Goal: Use online tool/utility: Utilize a website feature to perform a specific function

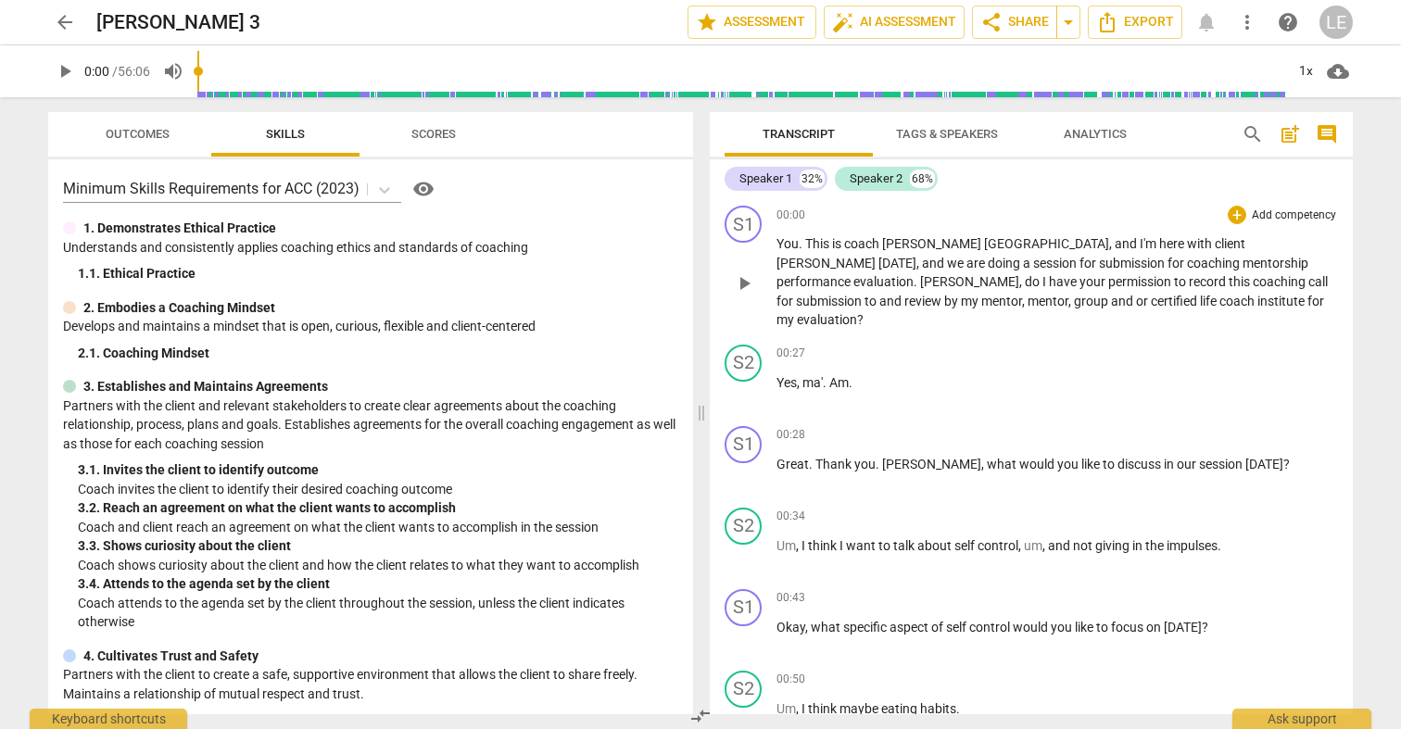
scroll to position [155, 0]
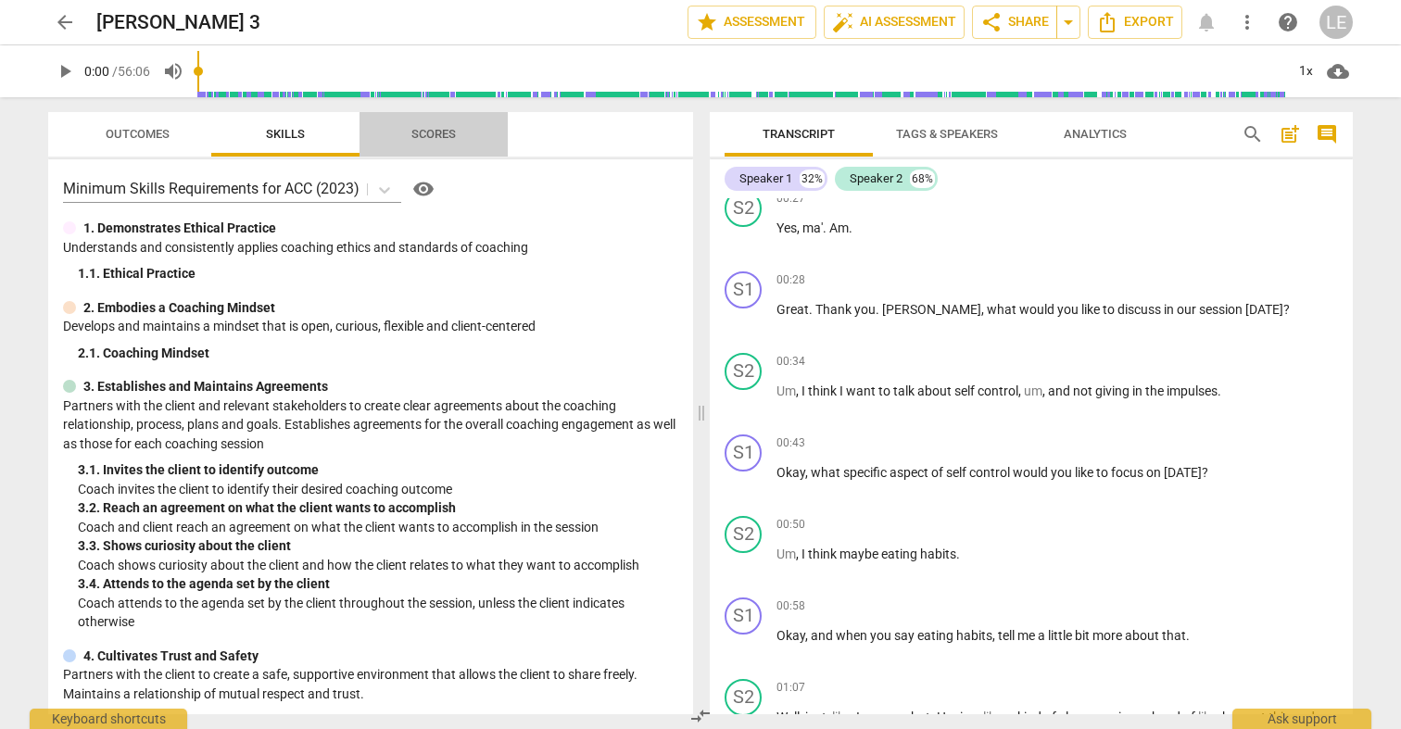
click at [451, 149] on button "Scores" at bounding box center [433, 134] width 148 height 44
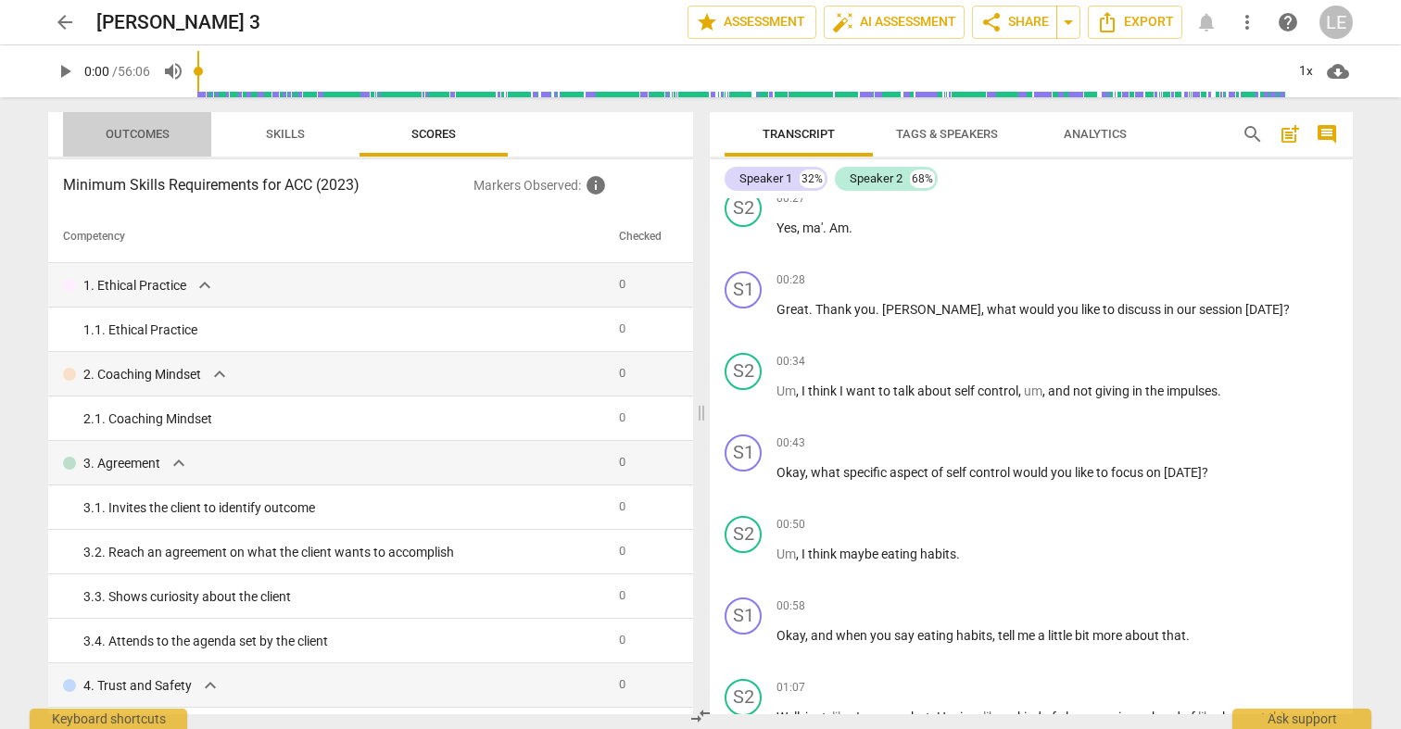
click at [175, 142] on span "Outcomes" at bounding box center [137, 134] width 108 height 25
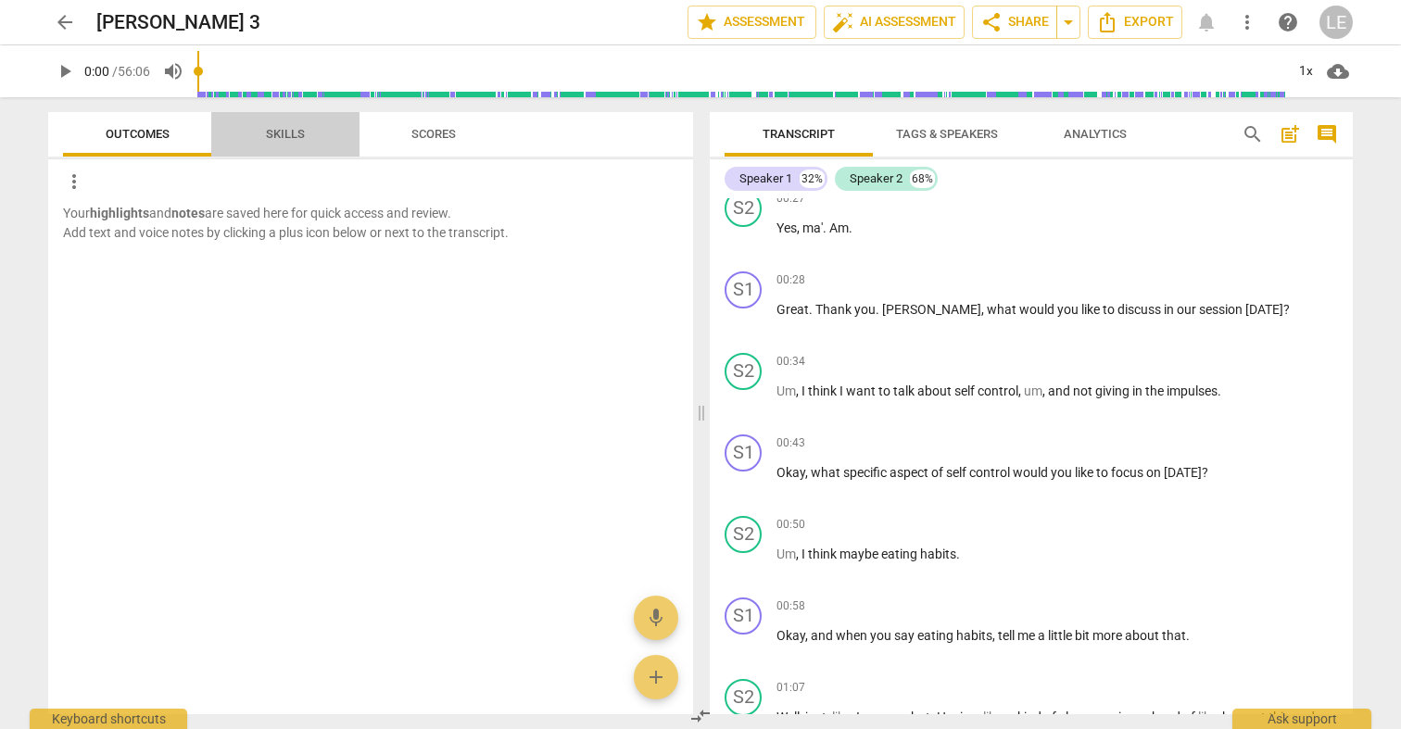
click at [253, 134] on span "Skills" at bounding box center [285, 134] width 83 height 25
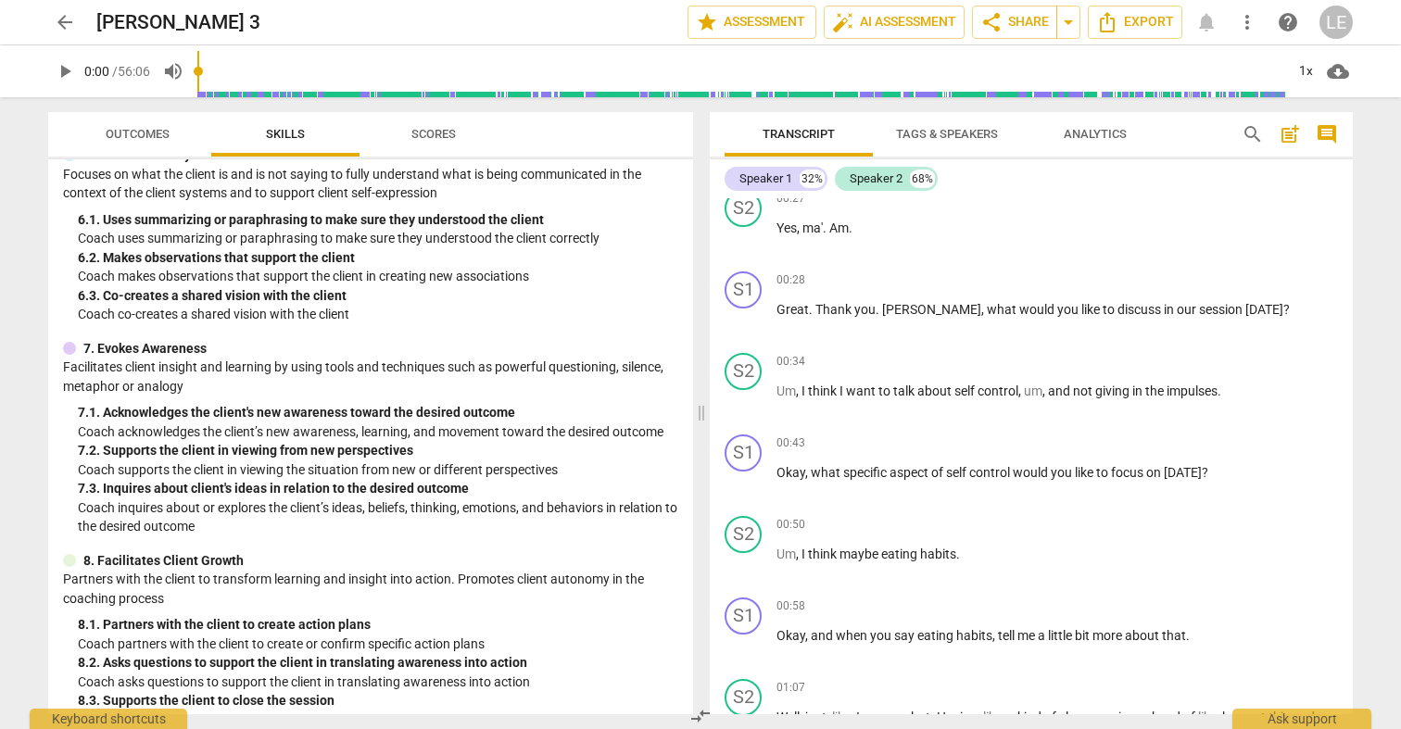
scroll to position [905, 0]
click at [847, 8] on button "auto_fix_high AI Assessment" at bounding box center [894, 22] width 141 height 33
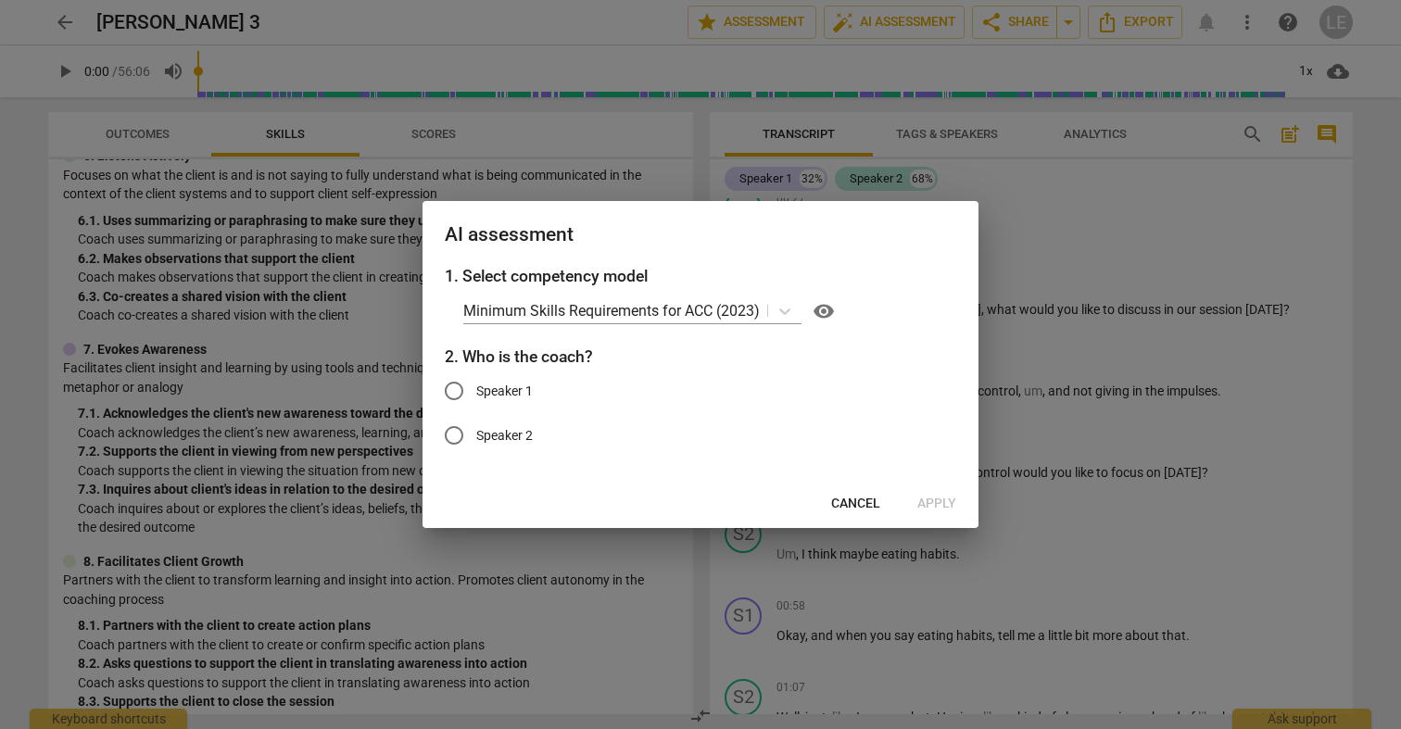
click at [1046, 183] on div at bounding box center [700, 364] width 1401 height 729
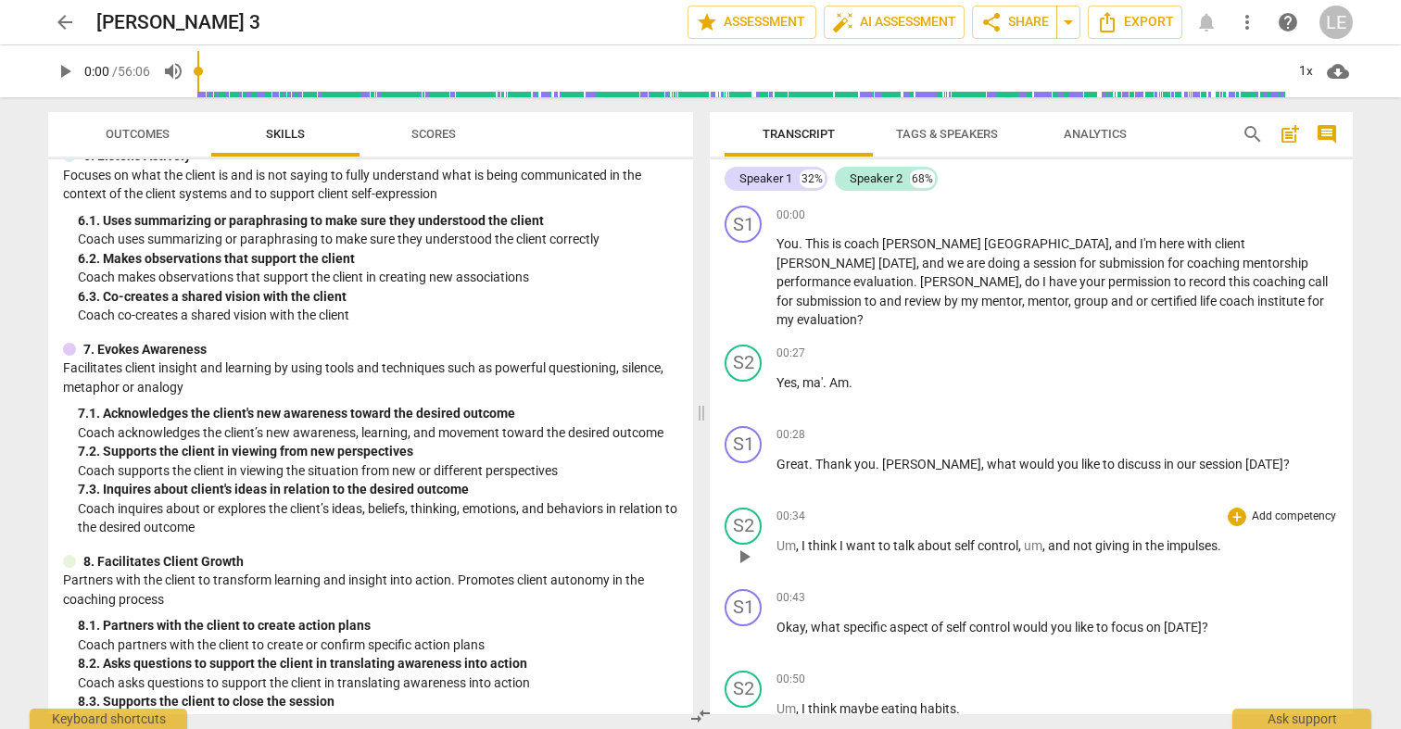
scroll to position [0, 0]
click at [852, 25] on span "auto_fix_high AI Assessment" at bounding box center [894, 22] width 124 height 22
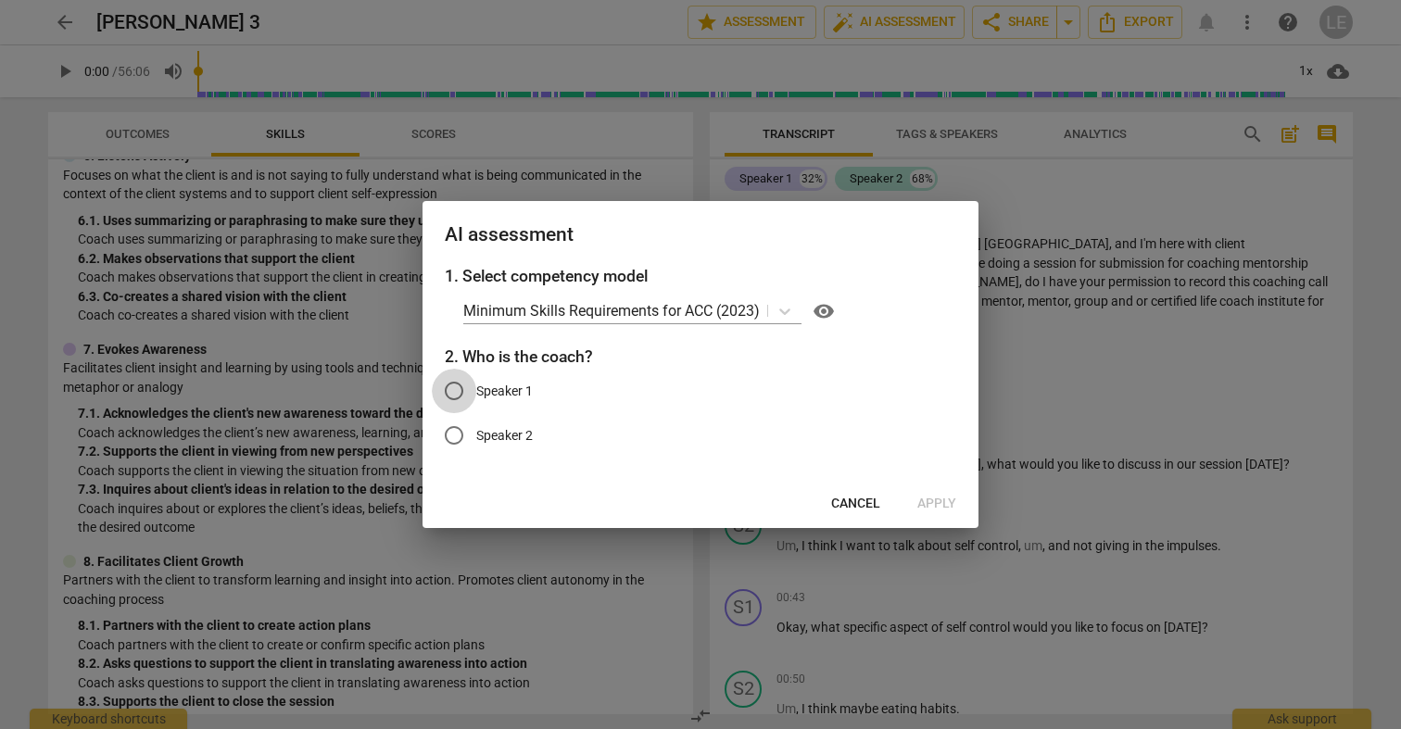
click at [456, 393] on input "Speaker 1" at bounding box center [454, 391] width 44 height 44
radio input "true"
click at [946, 501] on span "Apply" at bounding box center [936, 504] width 39 height 19
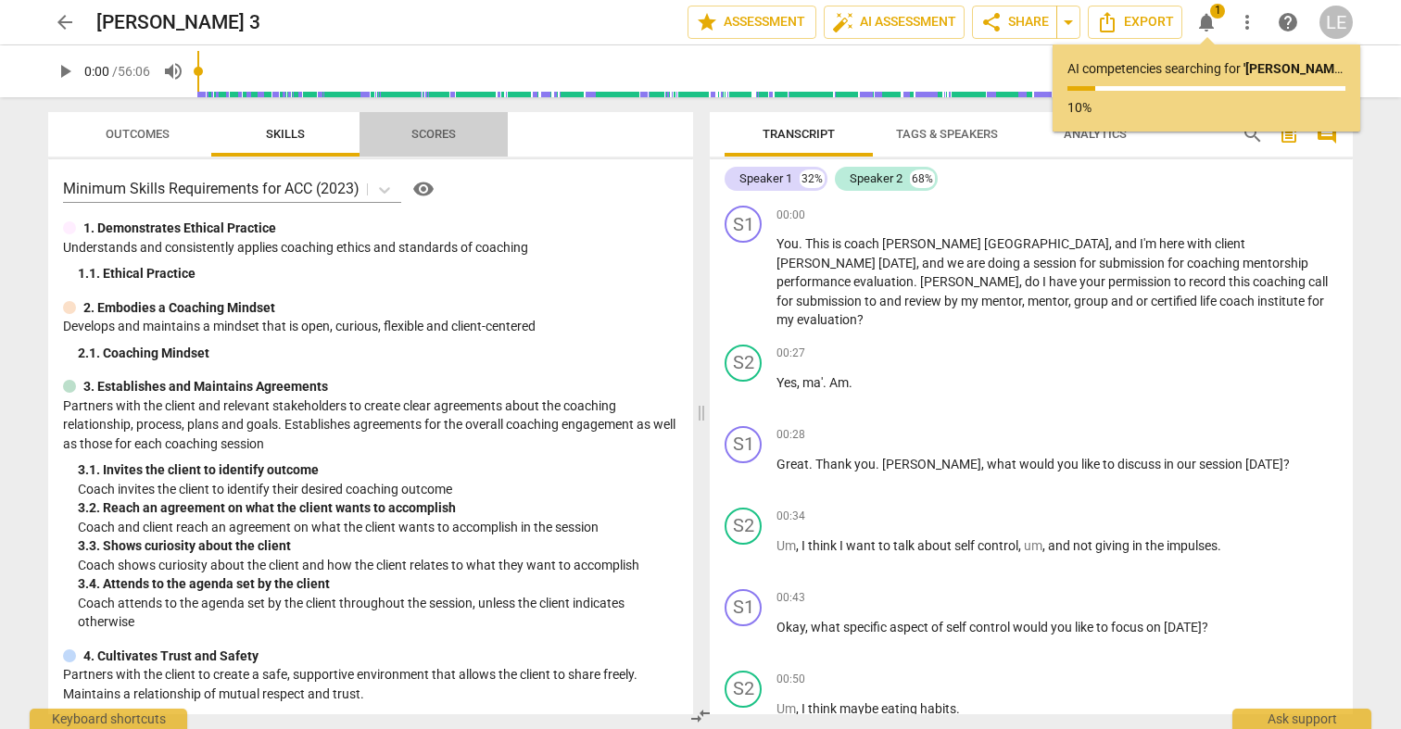
click at [434, 142] on span "Scores" at bounding box center [433, 134] width 89 height 25
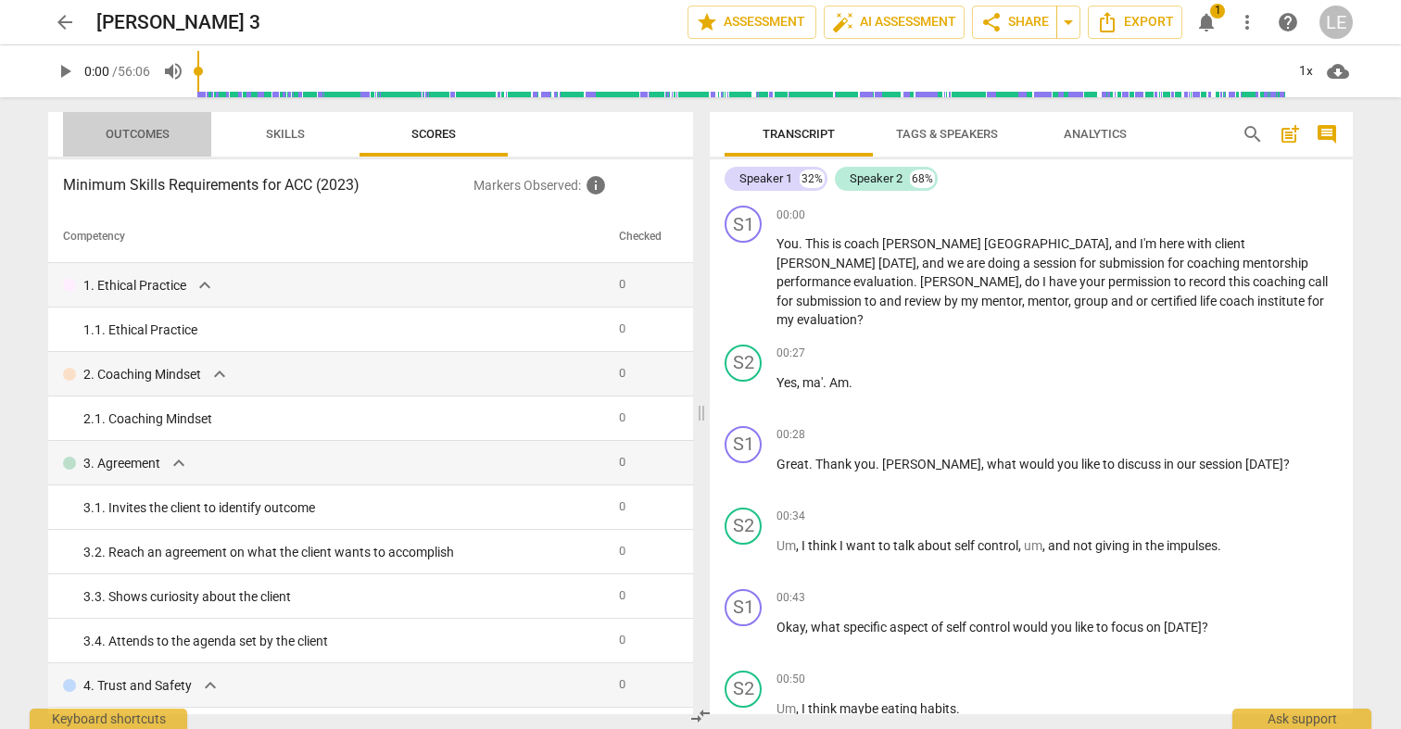
click at [145, 138] on span "Outcomes" at bounding box center [138, 134] width 64 height 14
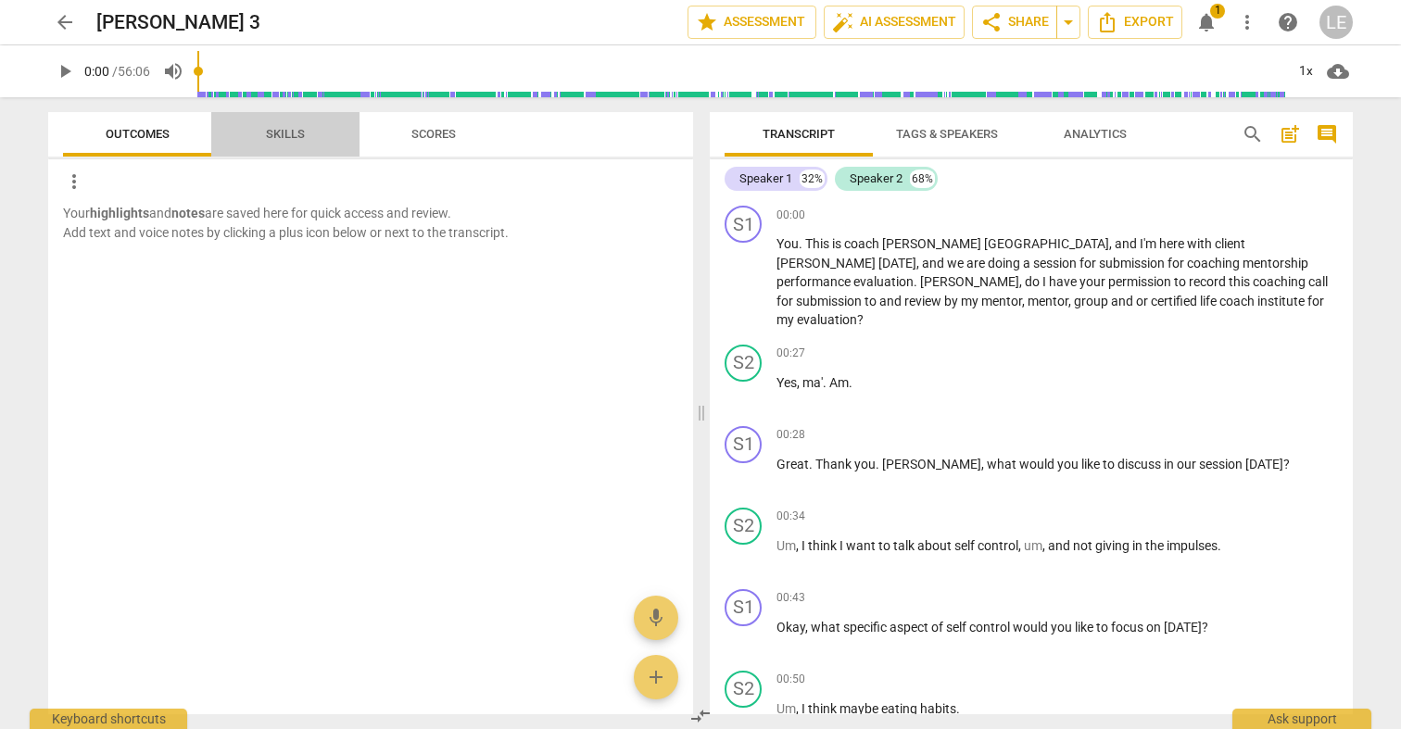
click at [296, 139] on span "Skills" at bounding box center [285, 134] width 39 height 14
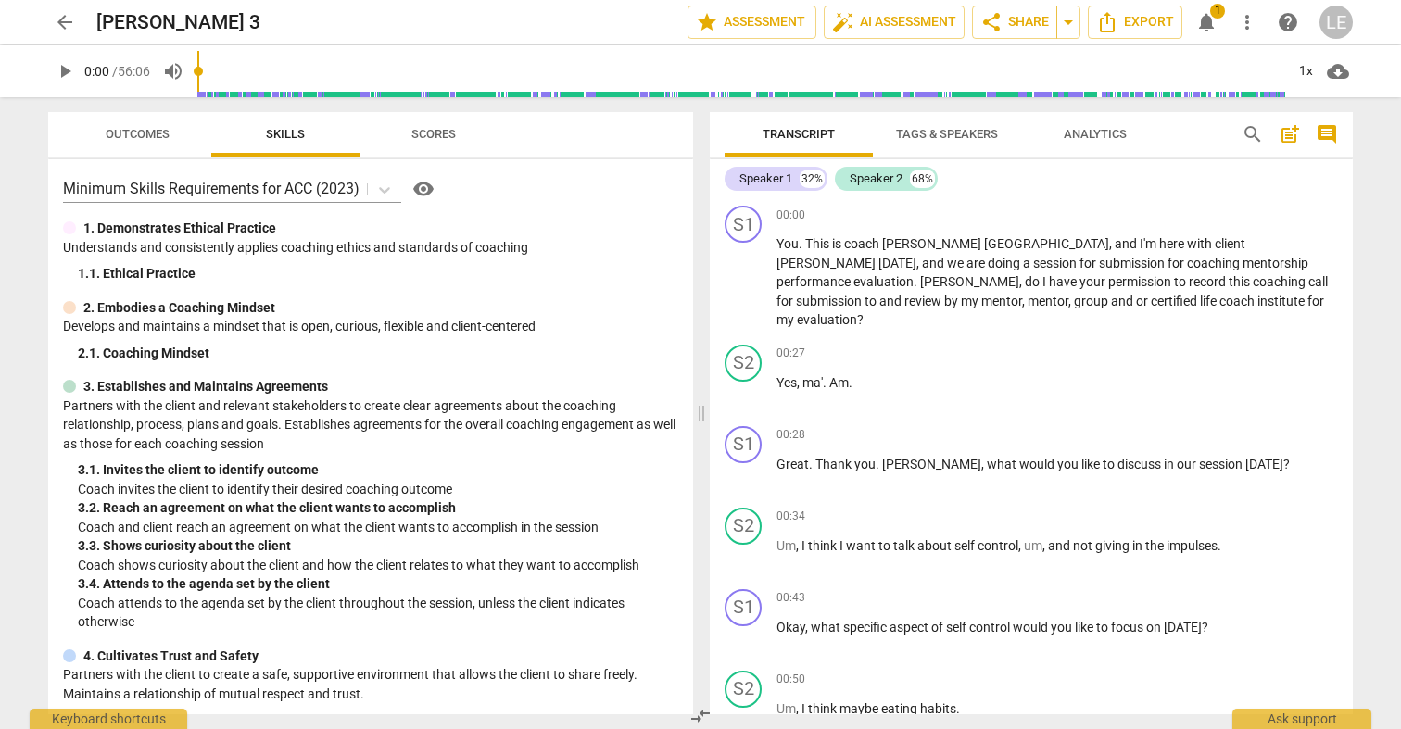
click at [180, 151] on button "Outcomes" at bounding box center [137, 134] width 148 height 44
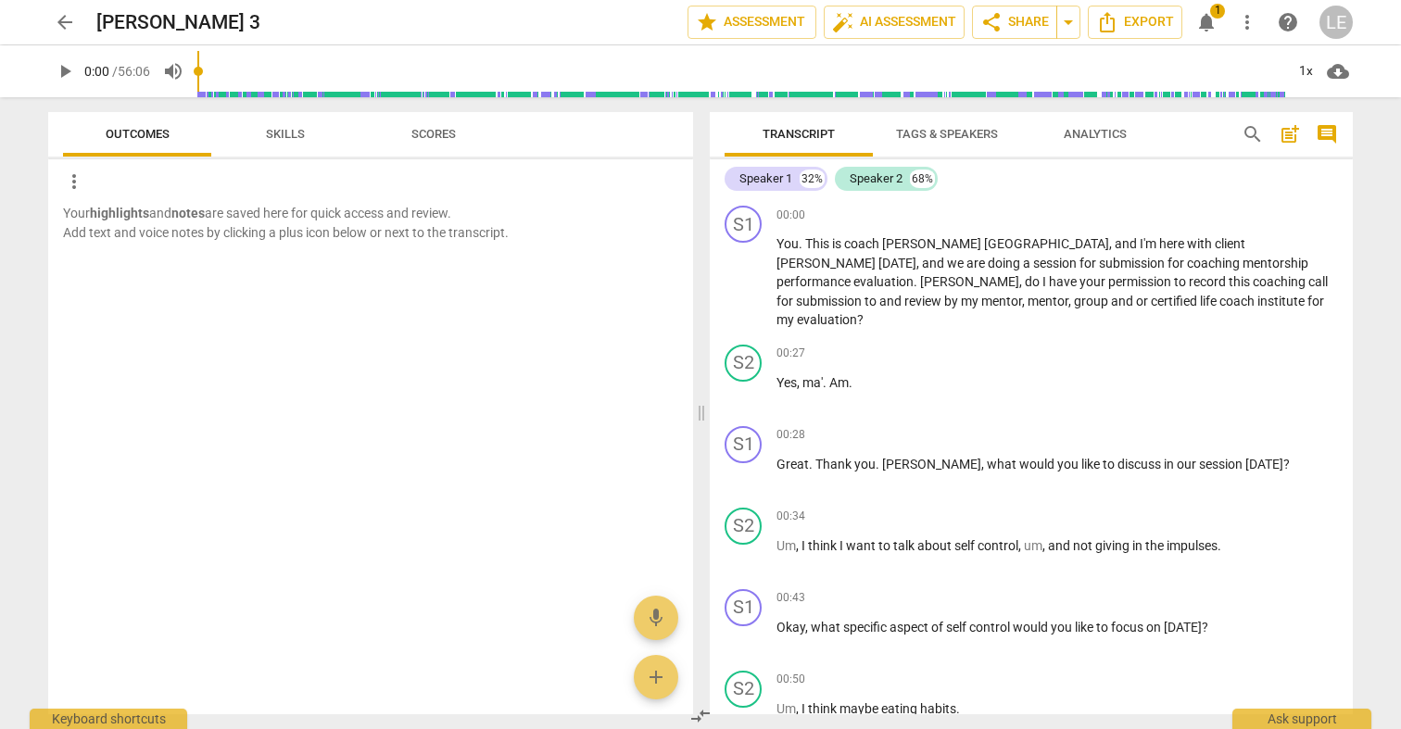
click at [281, 129] on span "Skills" at bounding box center [285, 134] width 39 height 14
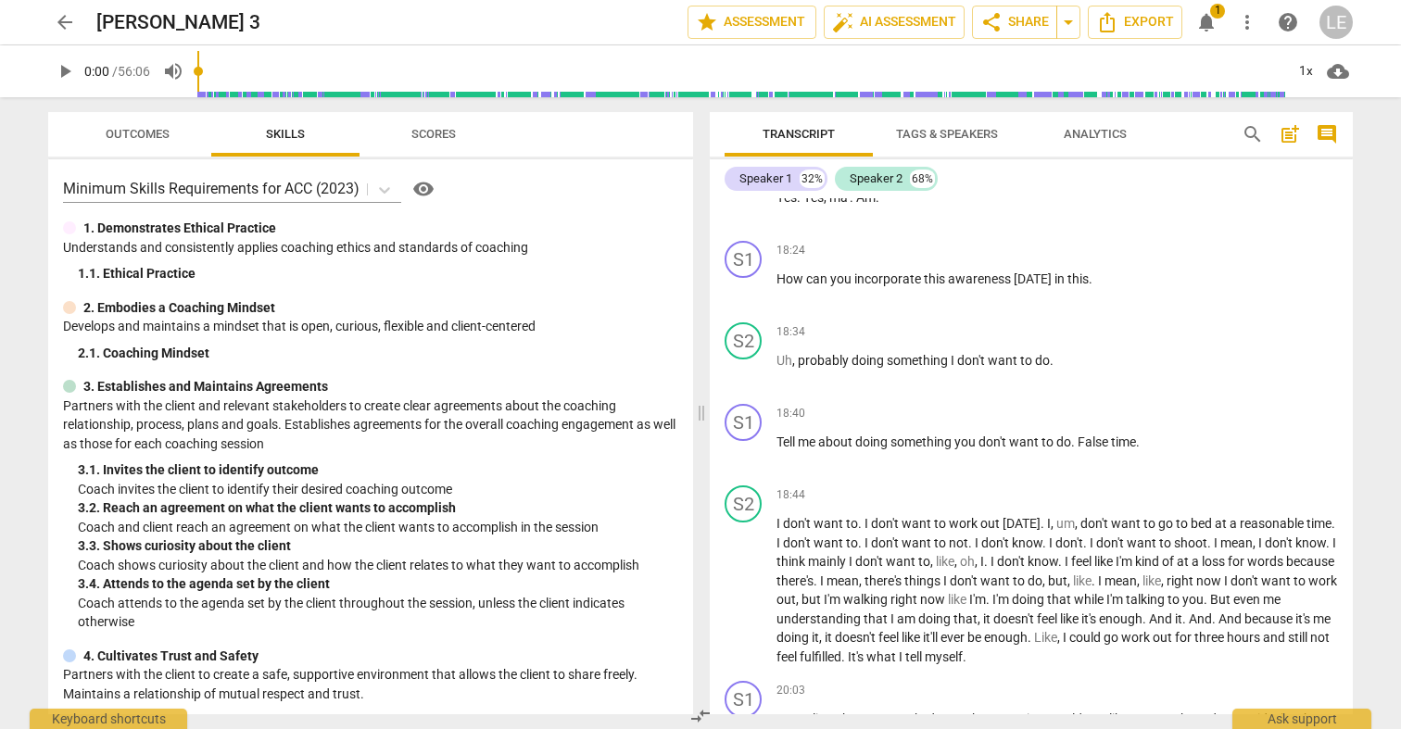
scroll to position [6540, 0]
drag, startPoint x: 1140, startPoint y: 408, endPoint x: 1087, endPoint y: 406, distance: 52.8
click at [1087, 432] on p "Tell me about doing something you don't want to do . False time ." at bounding box center [1056, 441] width 561 height 19
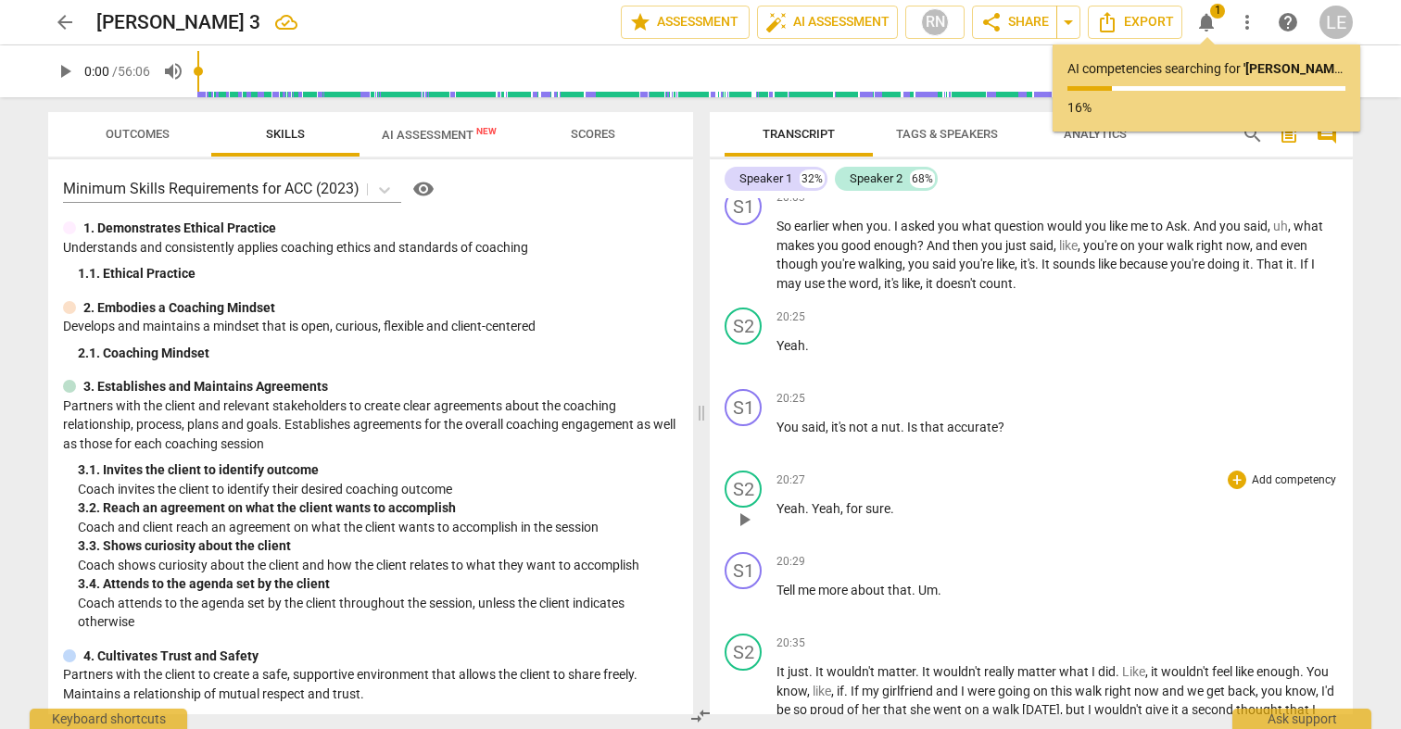
scroll to position [0, 0]
click at [903, 420] on span "." at bounding box center [904, 427] width 6 height 15
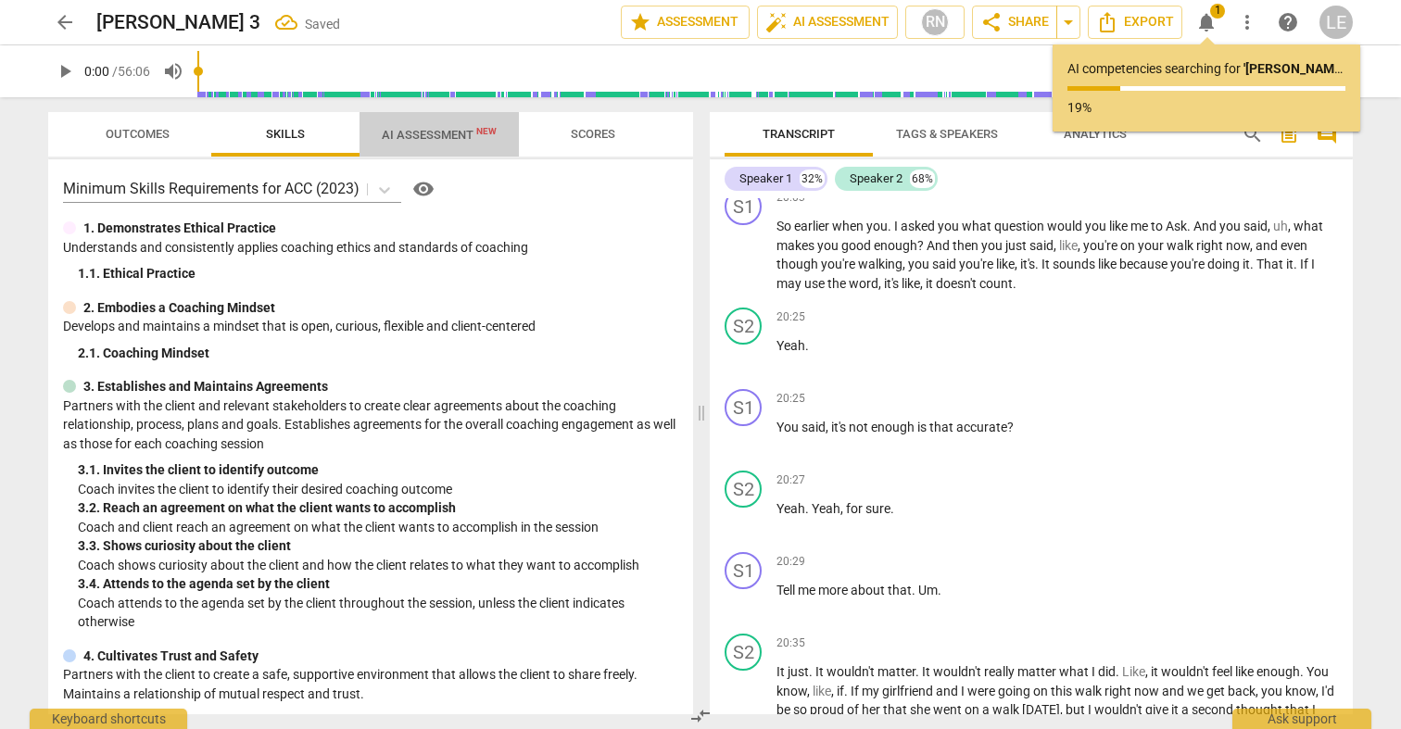
click at [440, 133] on span "AI Assessment New" at bounding box center [439, 135] width 115 height 14
